Goal: Transaction & Acquisition: Purchase product/service

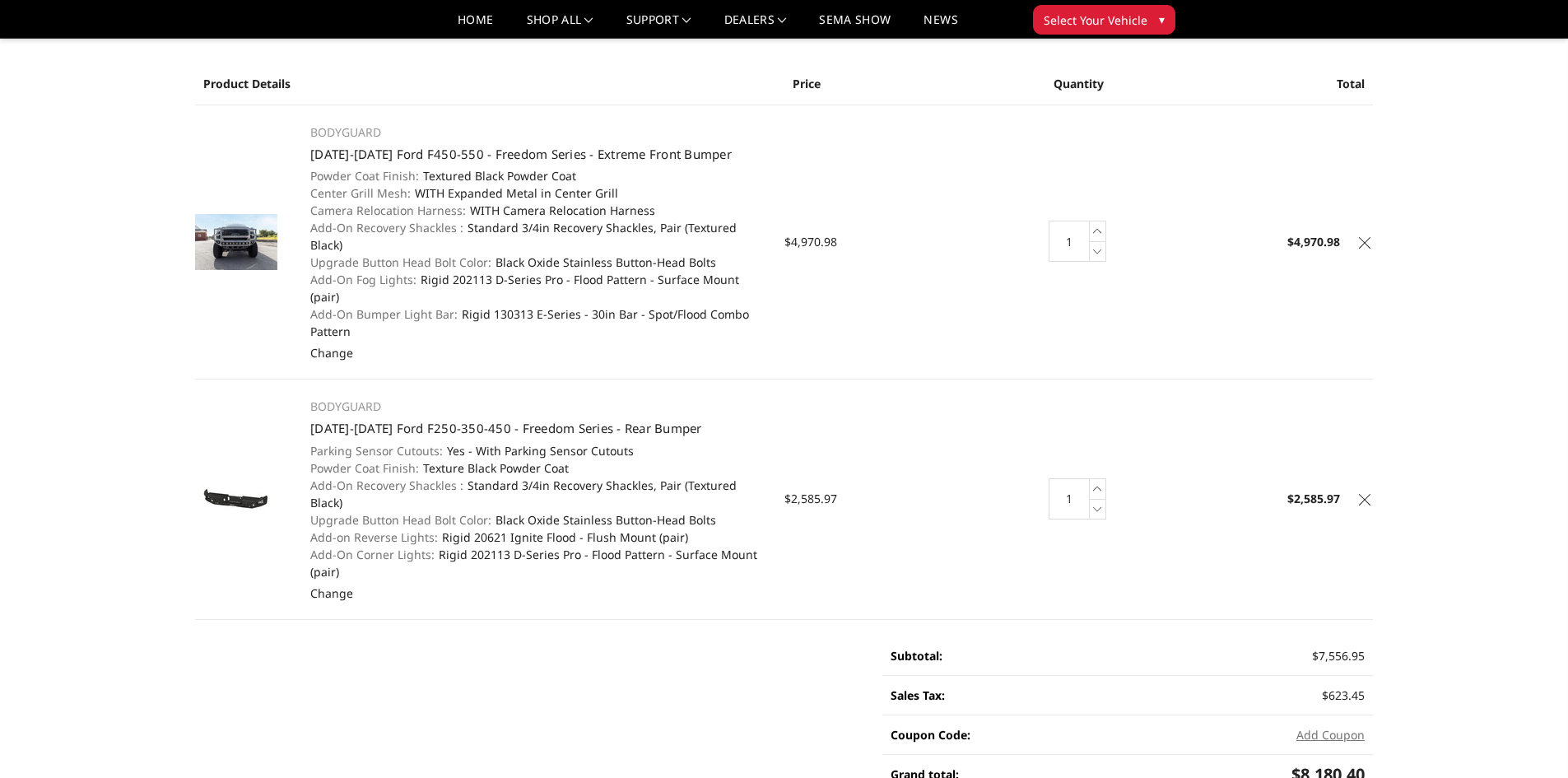
click at [247, 222] on img at bounding box center [235, 242] width 82 height 56
click at [432, 146] on link "[DATE]-[DATE] Ford F450-550 - Freedom Series - Extreme Front Bumper" at bounding box center [521, 154] width 422 height 16
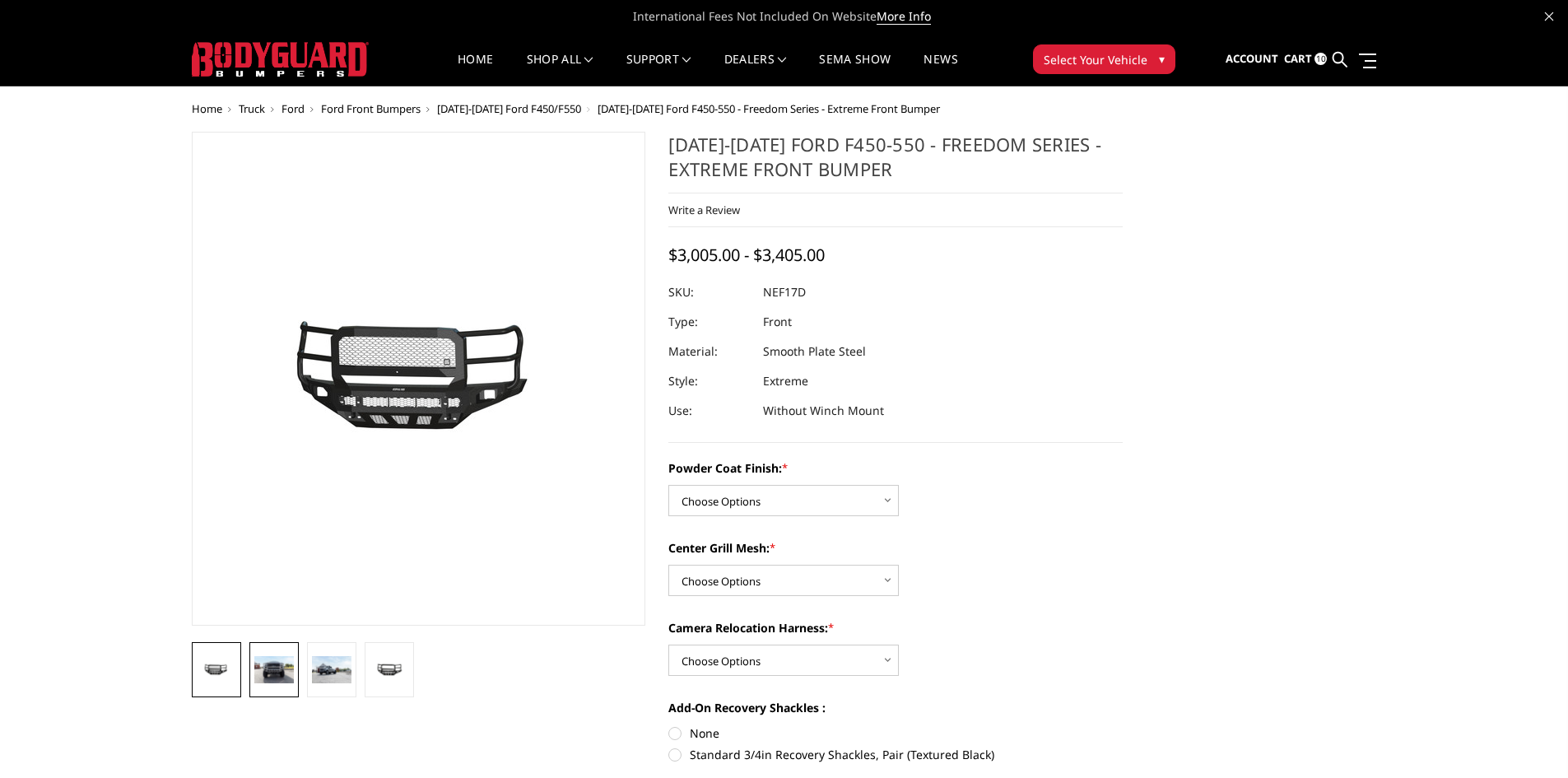
click at [290, 667] on img at bounding box center [274, 670] width 40 height 28
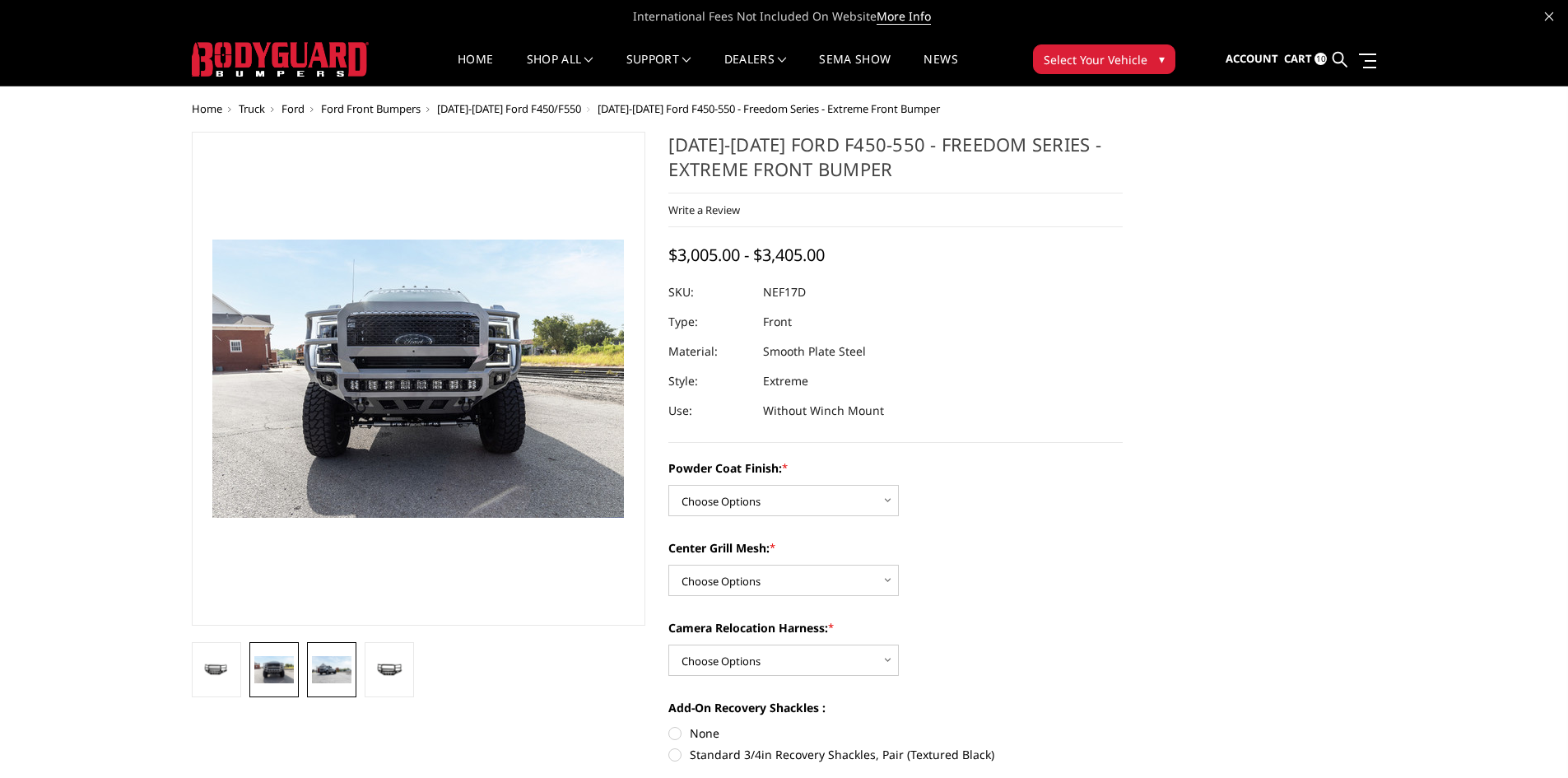
click at [334, 665] on img at bounding box center [332, 670] width 40 height 28
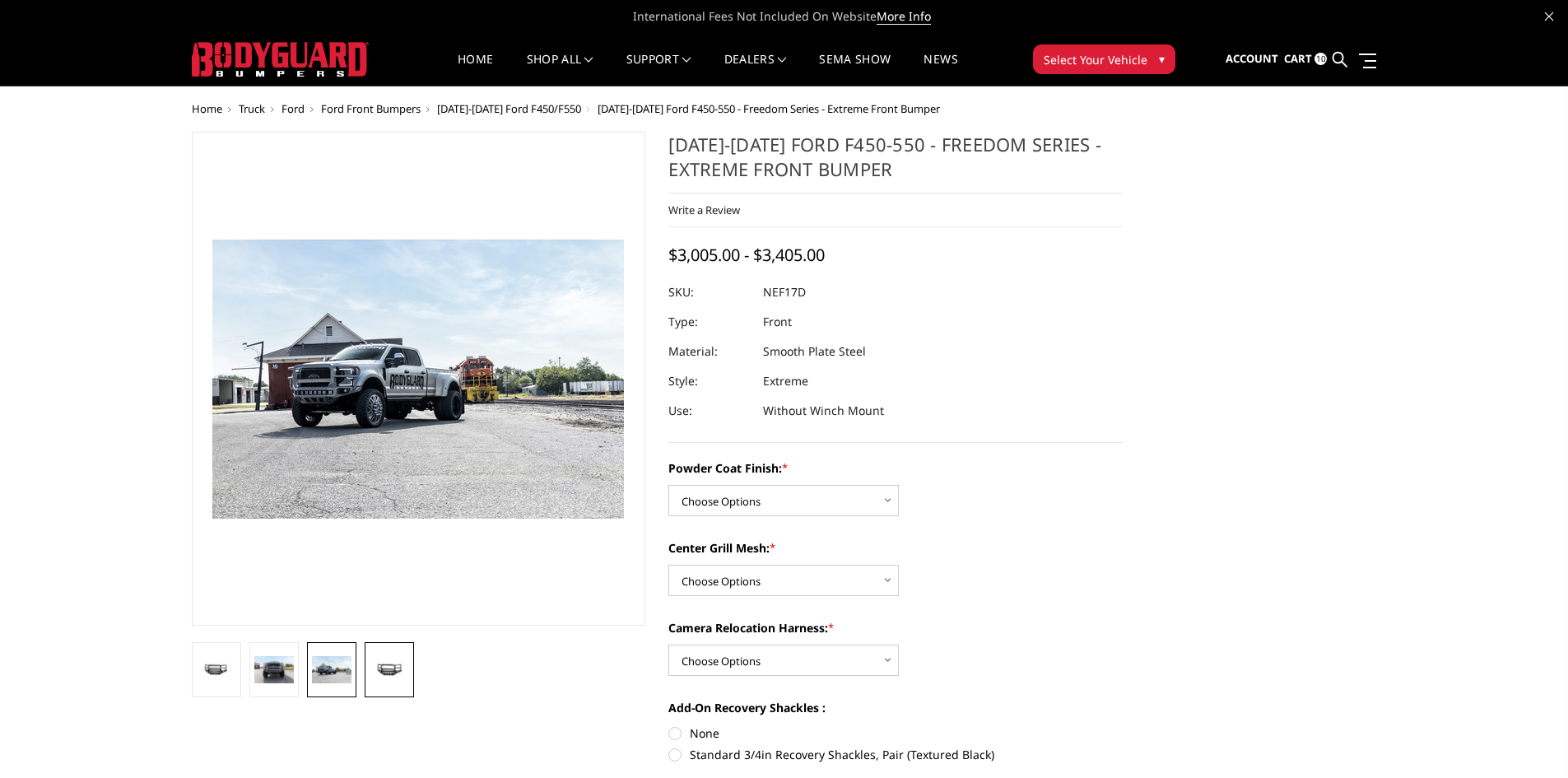
click at [390, 674] on img at bounding box center [390, 670] width 40 height 19
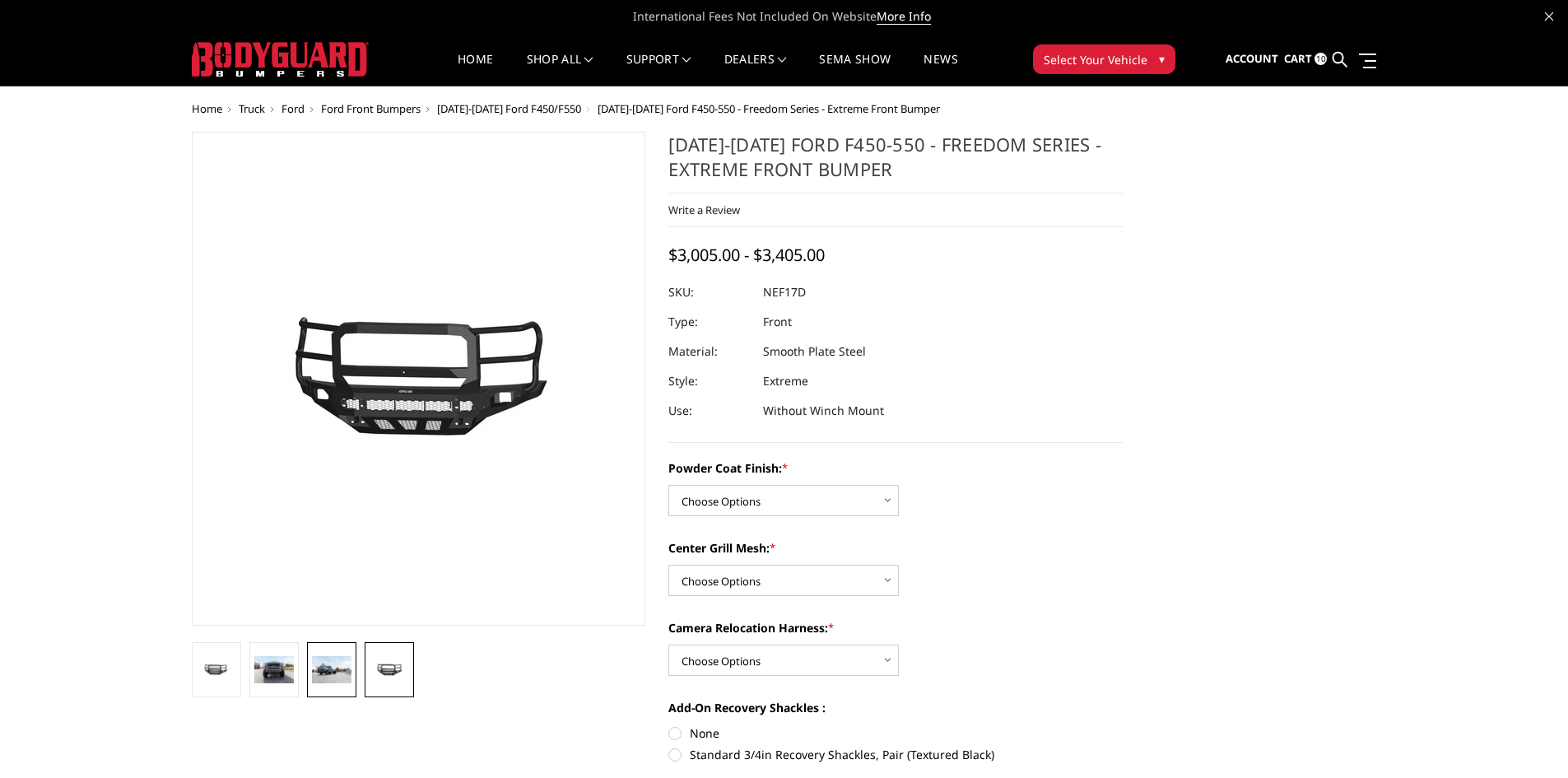
click at [340, 675] on img at bounding box center [332, 670] width 40 height 28
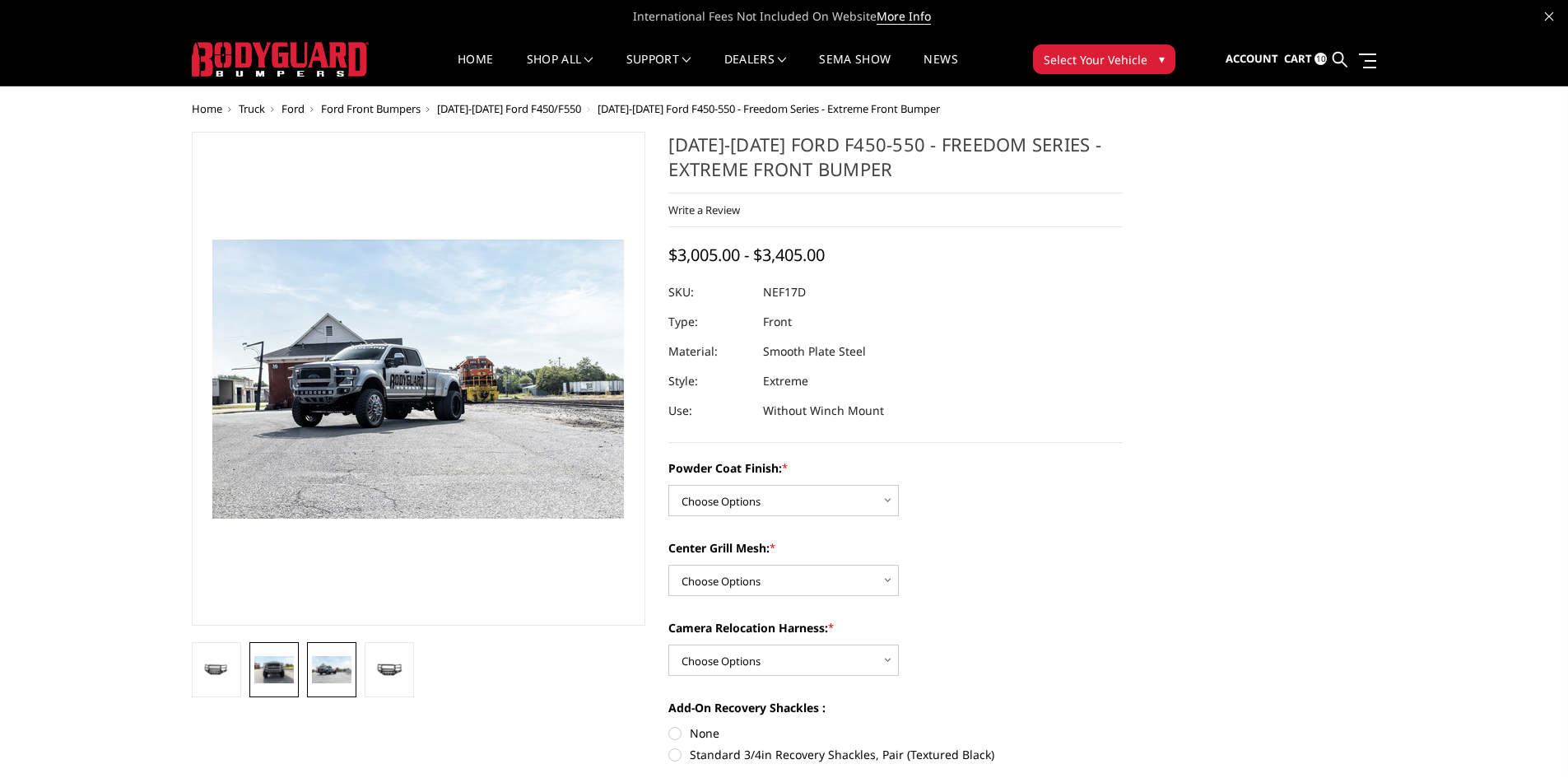
click at [262, 668] on img at bounding box center [274, 670] width 40 height 28
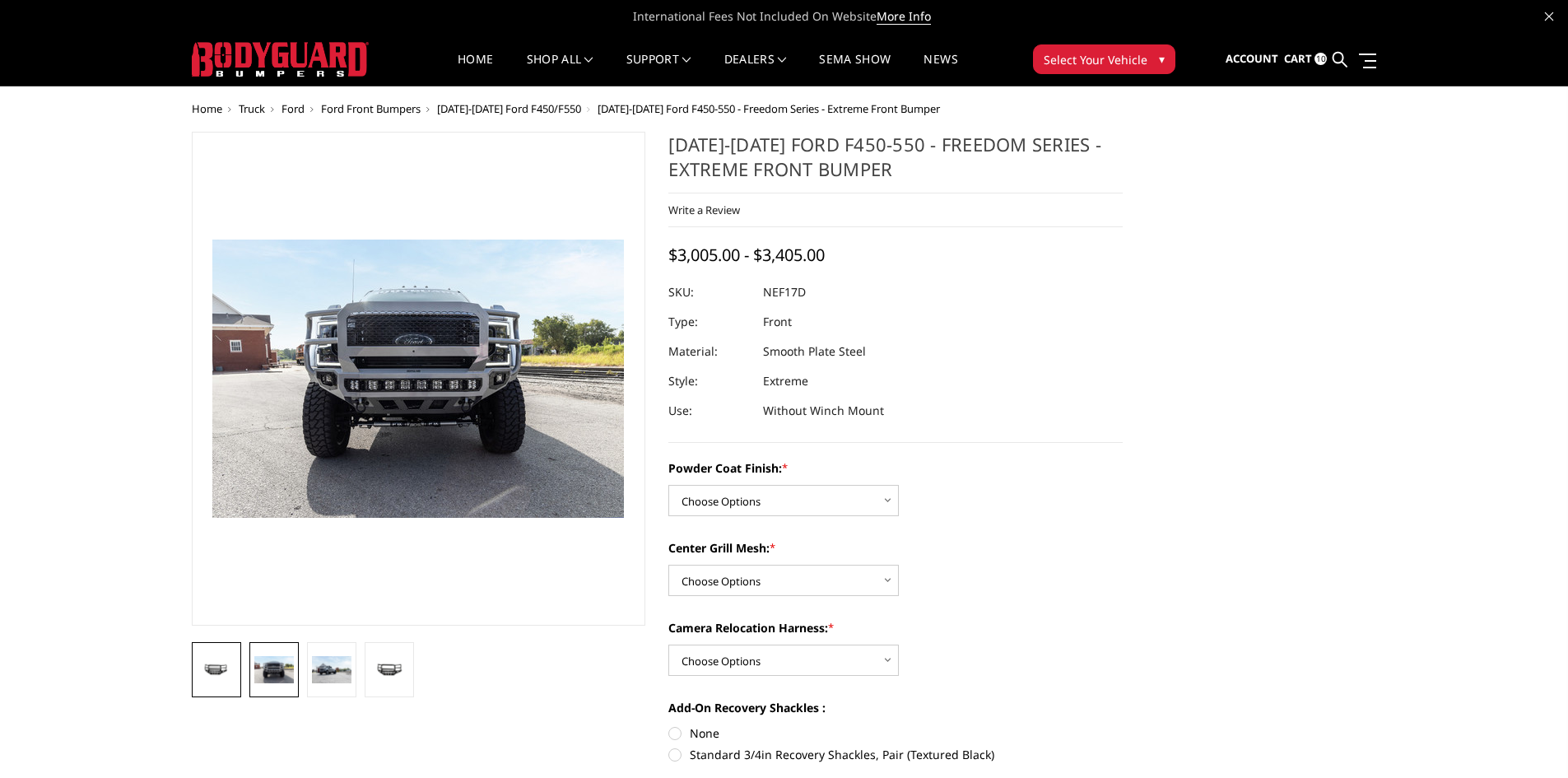
click at [207, 671] on img at bounding box center [216, 670] width 40 height 19
